Goal: Information Seeking & Learning: Get advice/opinions

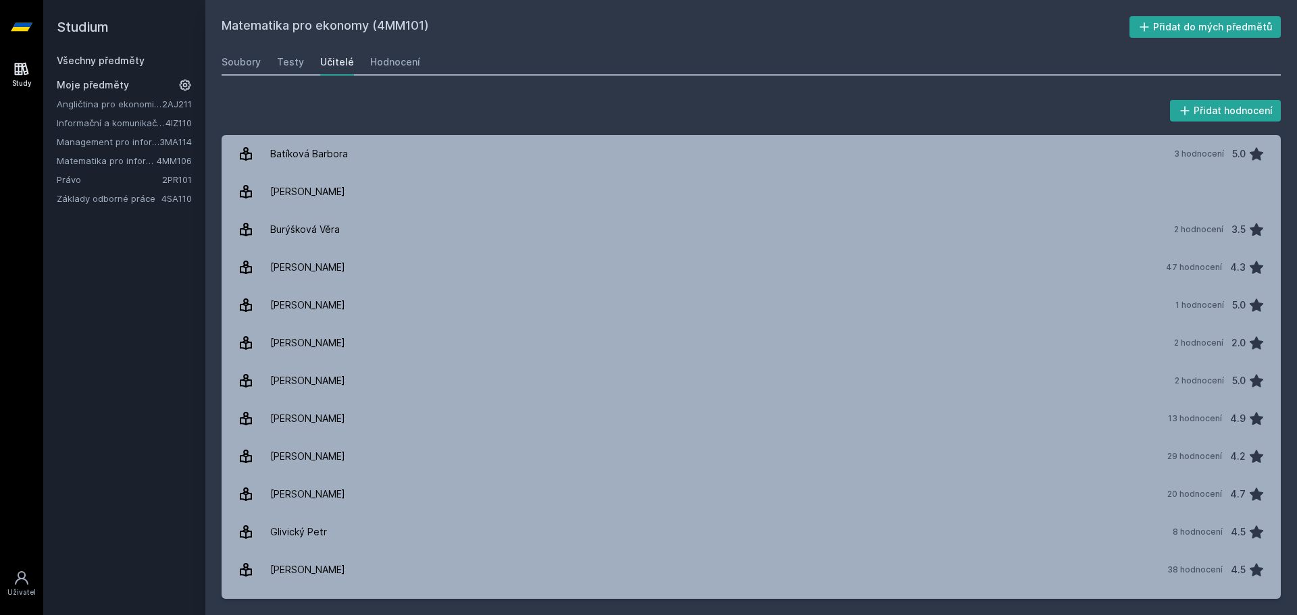
scroll to position [270, 0]
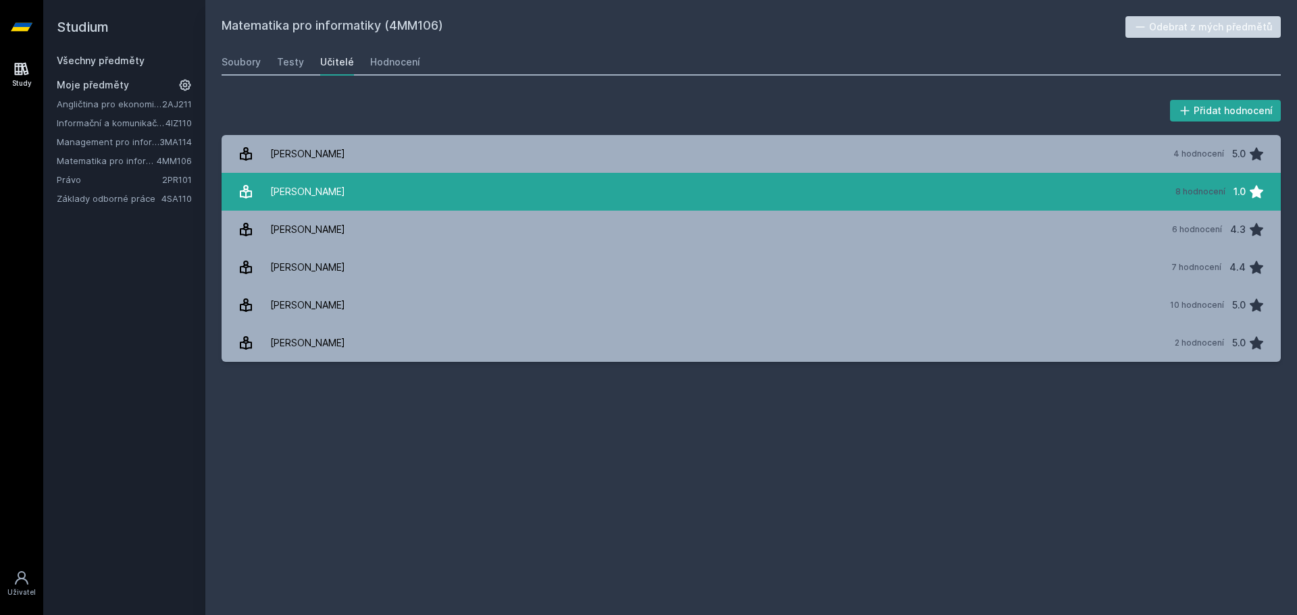
click at [317, 196] on div "[PERSON_NAME]" at bounding box center [307, 191] width 75 height 27
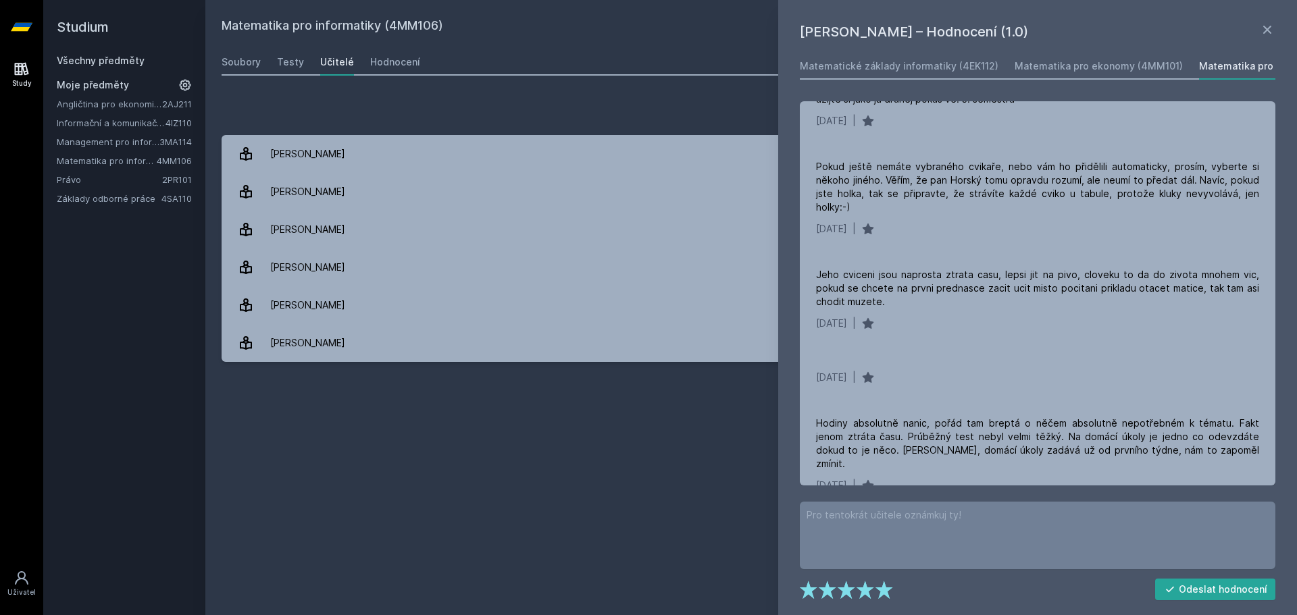
scroll to position [359, 0]
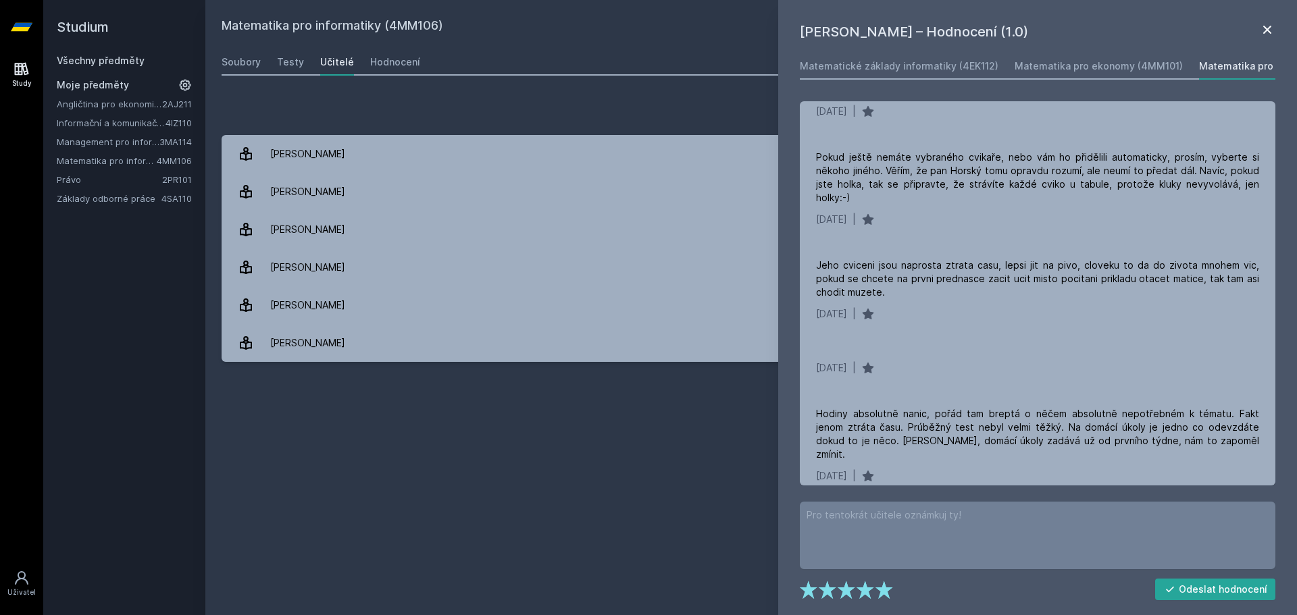
click at [1270, 30] on icon at bounding box center [1267, 30] width 16 height 16
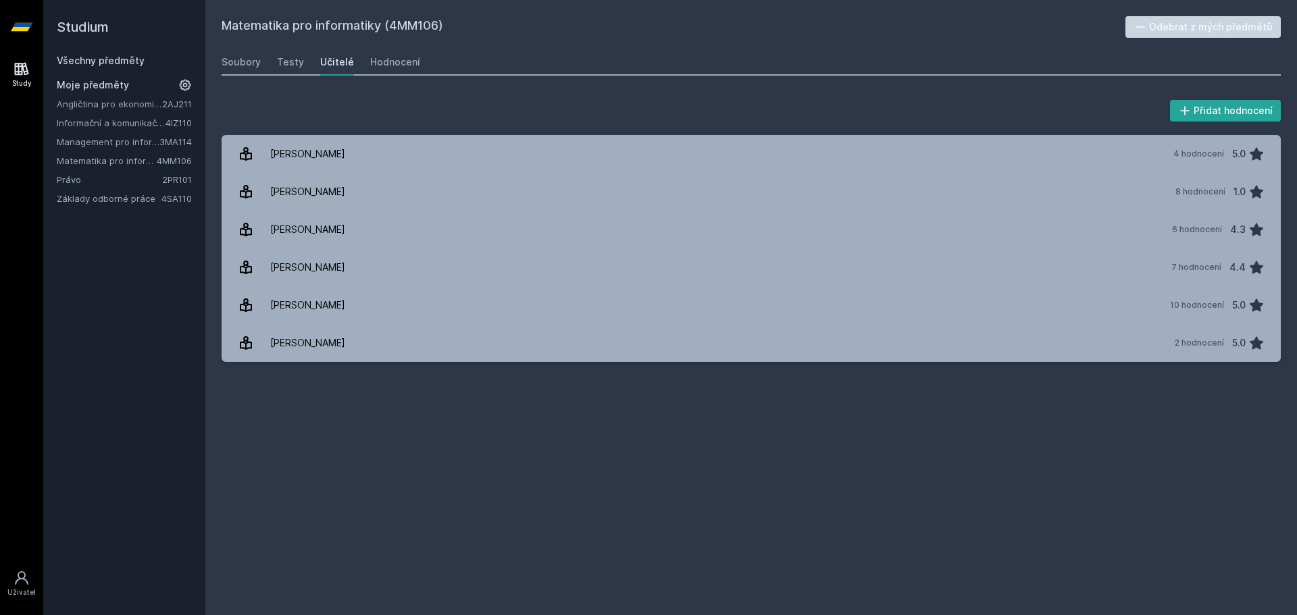
click at [116, 103] on link "Angličtina pro ekonomická studia 1 (B2/C1)" at bounding box center [109, 104] width 105 height 14
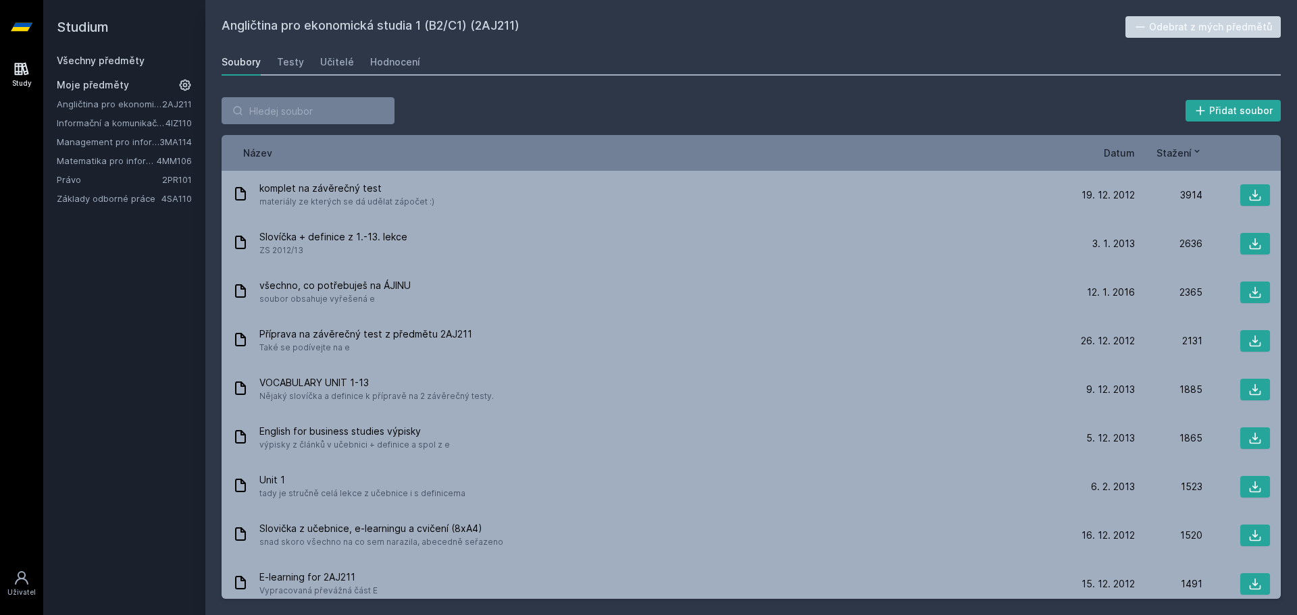
click at [99, 165] on link "Matematika pro informatiky" at bounding box center [107, 161] width 100 height 14
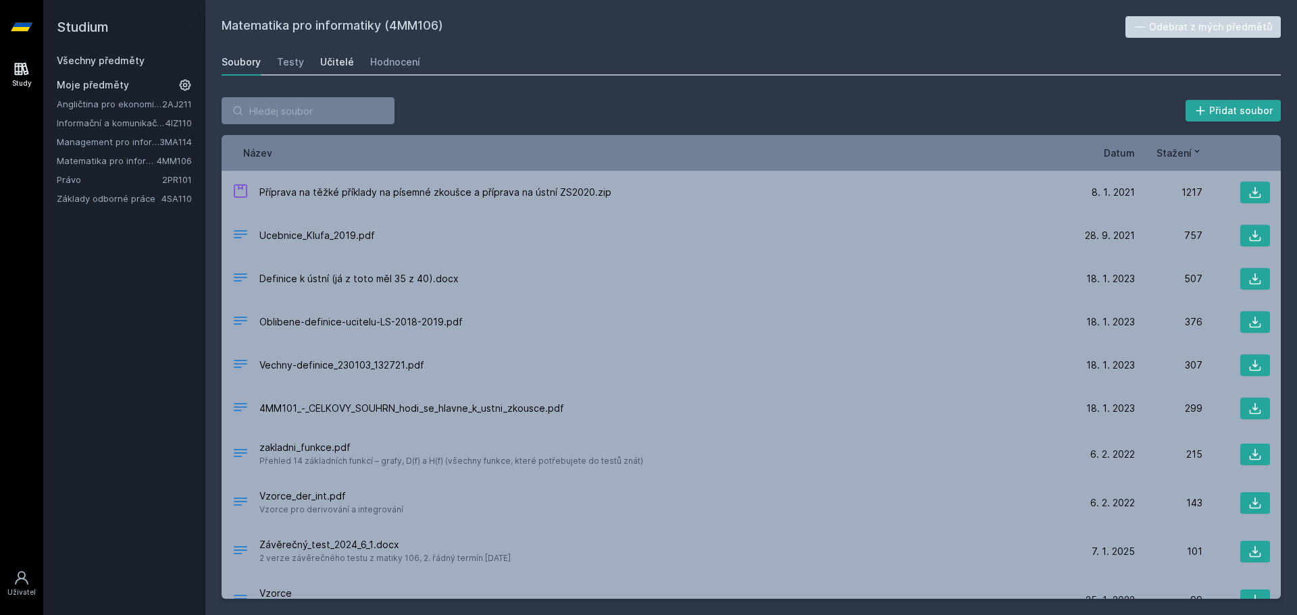
click at [333, 66] on div "Učitelé" at bounding box center [337, 62] width 34 height 14
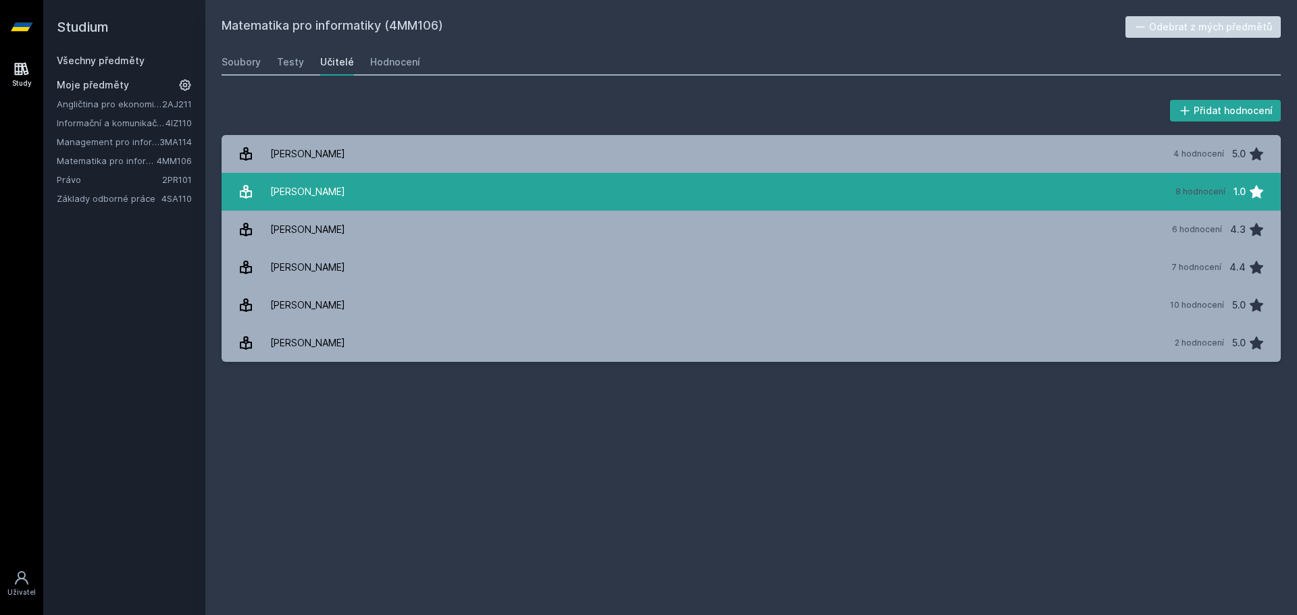
click at [344, 185] on link "[PERSON_NAME] 8 hodnocení 1.0" at bounding box center [751, 192] width 1059 height 38
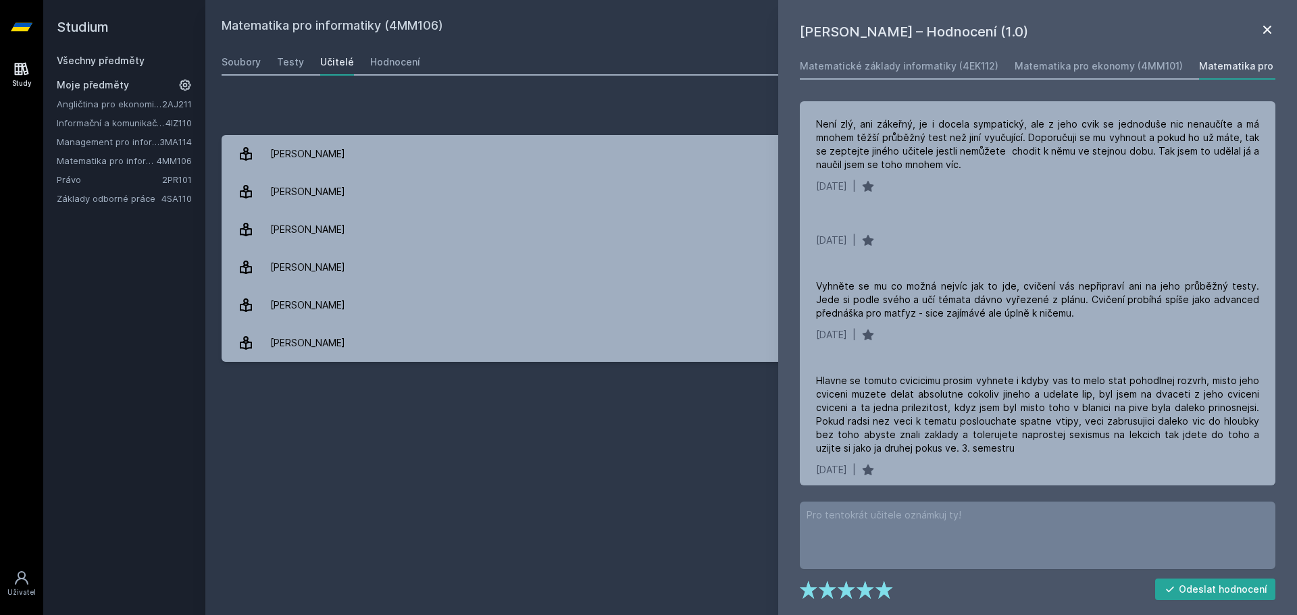
click at [1266, 28] on icon at bounding box center [1267, 30] width 8 height 8
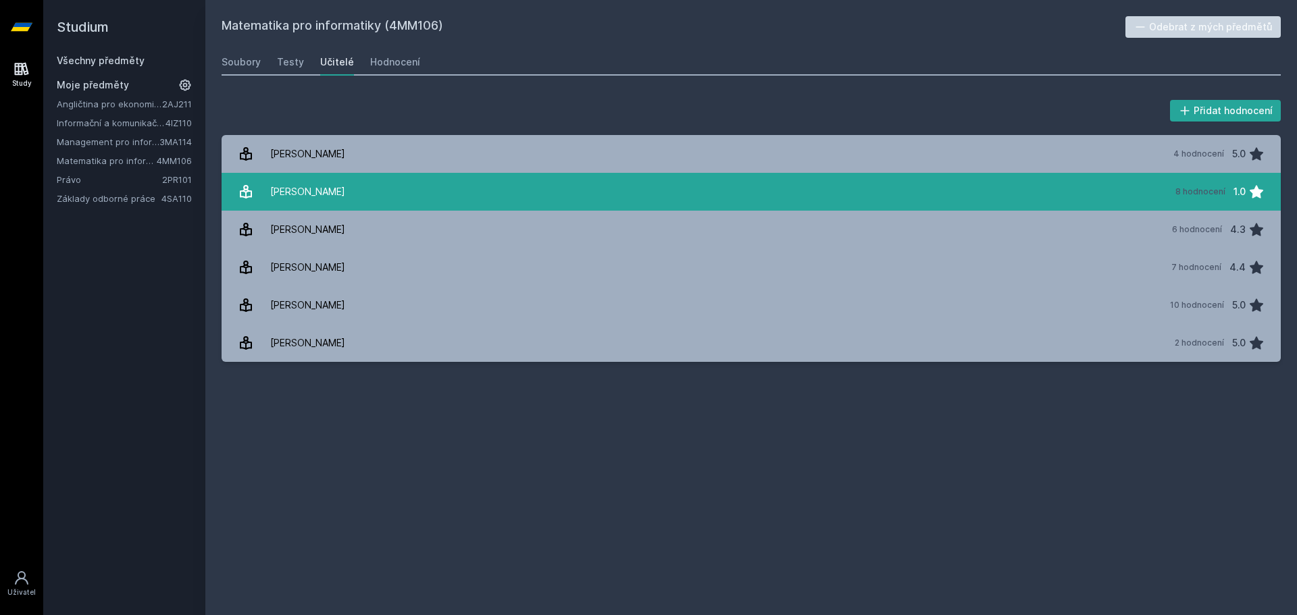
click at [397, 186] on link "[PERSON_NAME] 8 hodnocení 1.0" at bounding box center [751, 192] width 1059 height 38
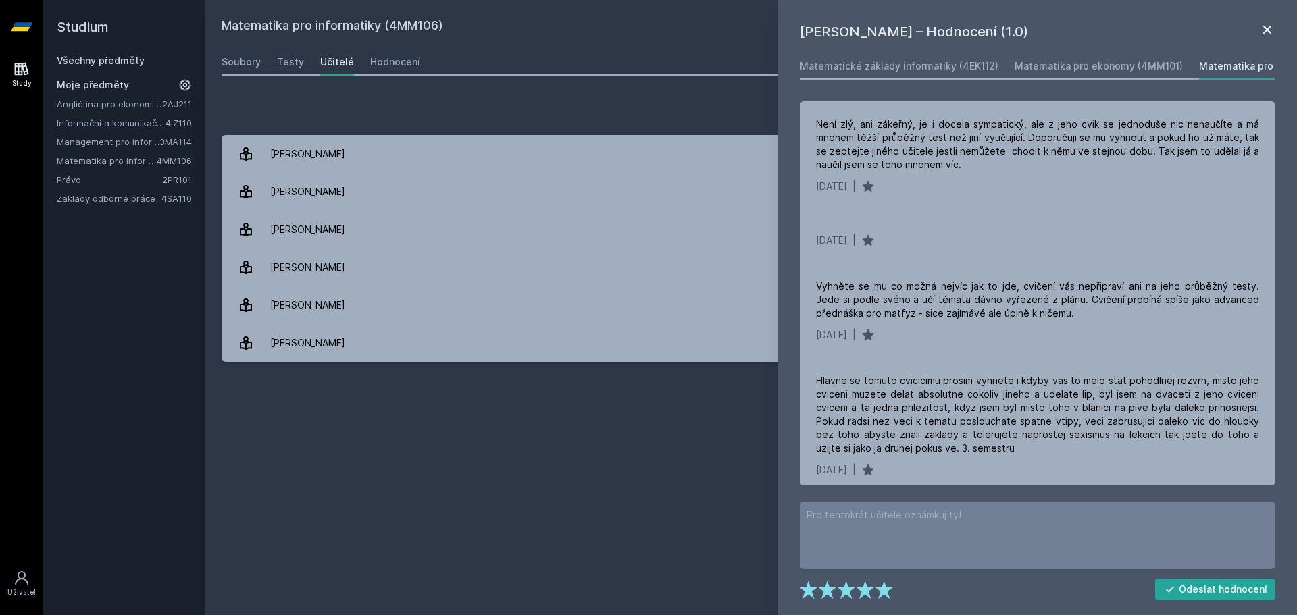
click at [1266, 33] on icon at bounding box center [1267, 30] width 16 height 16
